Goal: Transaction & Acquisition: Purchase product/service

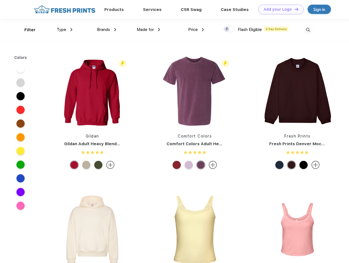
scroll to position [0, 0]
click at [279, 9] on link "Add your Logo Design Tool" at bounding box center [280, 10] width 45 height 10
click at [0, 0] on div "Design Tool" at bounding box center [0, 0] width 0 height 0
click at [294, 9] on link "Add your Logo Design Tool" at bounding box center [280, 10] width 45 height 10
click at [26, 30] on div "Filter" at bounding box center [29, 30] width 11 height 6
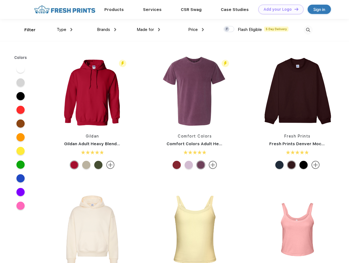
click at [65, 30] on span "Type" at bounding box center [62, 29] width 10 height 5
click at [106, 30] on span "Brands" at bounding box center [103, 29] width 13 height 5
click at [148, 30] on span "Made for" at bounding box center [145, 29] width 17 height 5
click at [196, 30] on span "Price" at bounding box center [193, 29] width 10 height 5
click at [229, 29] on div at bounding box center [228, 29] width 11 height 6
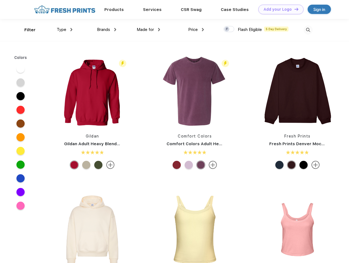
click at [227, 29] on input "checkbox" at bounding box center [225, 28] width 4 height 4
click at [308, 30] on img at bounding box center [307, 29] width 9 height 9
